Goal: Find specific page/section: Find specific page/section

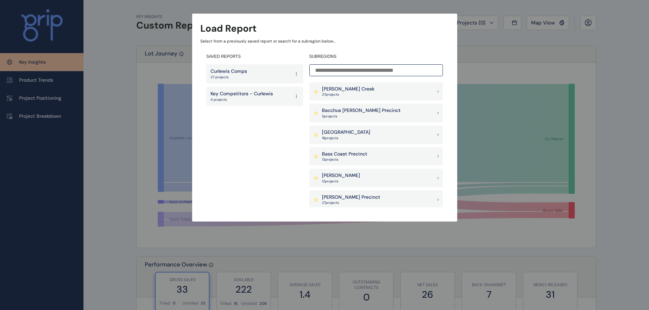
click at [326, 69] on input at bounding box center [375, 70] width 133 height 12
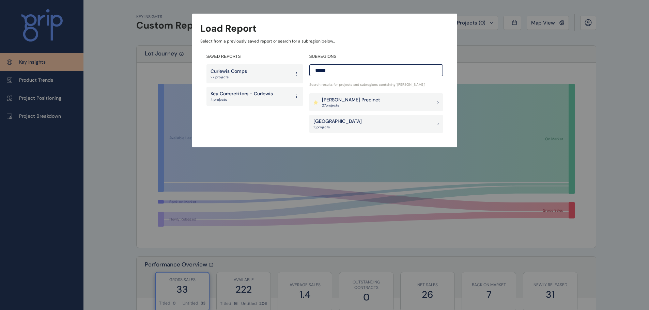
type input "*****"
click at [390, 101] on div "[PERSON_NAME] Precinct 27 project s" at bounding box center [375, 102] width 133 height 18
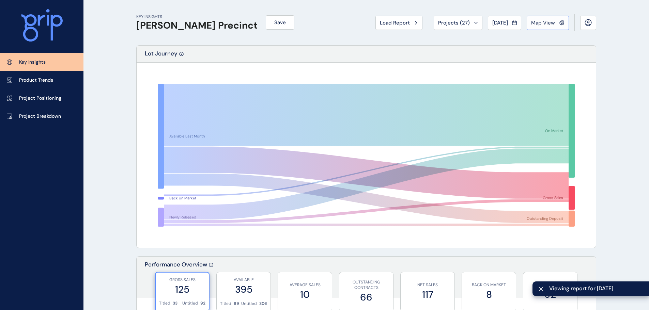
click at [552, 23] on span "Map View" at bounding box center [543, 22] width 24 height 7
